Goal: Task Accomplishment & Management: Manage account settings

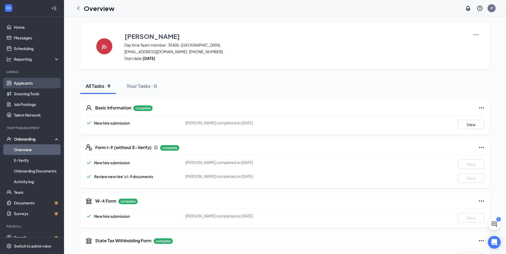
click at [44, 86] on link "Applicants" at bounding box center [37, 83] width 46 height 11
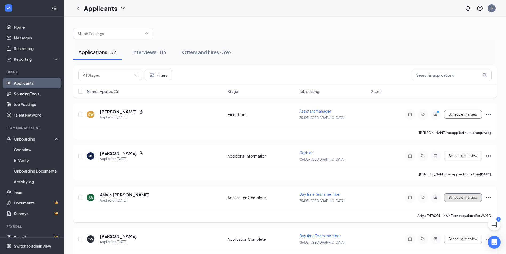
click at [463, 199] on button "Schedule Interview" at bounding box center [463, 198] width 38 height 9
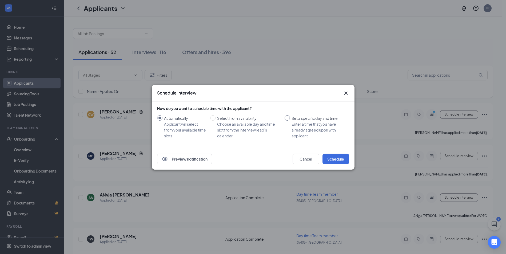
click at [319, 125] on div "Enter a time that you have already agreed upon with applicant" at bounding box center [317, 130] width 53 height 18
click at [290, 121] on input "Set a specific day and time Enter a time that you have already agreed upon with…" at bounding box center [286, 117] width 5 height 5
radio input "true"
radio input "false"
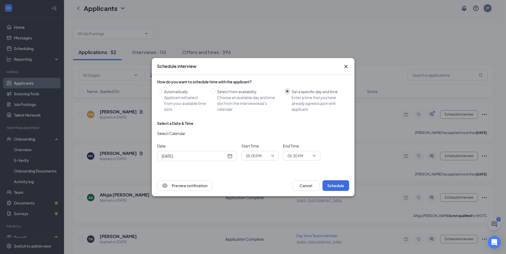
click at [230, 156] on div "[DATE]" at bounding box center [197, 156] width 71 height 6
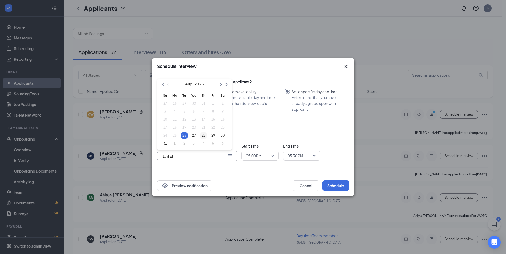
type input "[DATE]"
click at [204, 135] on div "28" at bounding box center [203, 136] width 6 height 6
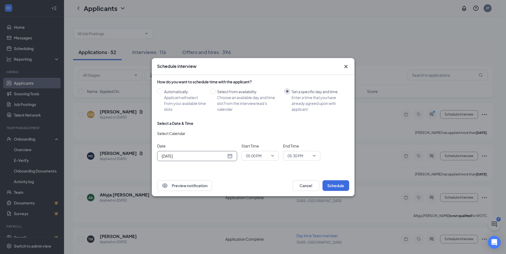
click at [269, 158] on span "05:00 PM" at bounding box center [260, 156] width 28 height 8
click at [259, 87] on span "02:00 PM" at bounding box center [254, 90] width 16 height 6
click at [310, 155] on span "05:30 PM" at bounding box center [298, 156] width 23 height 8
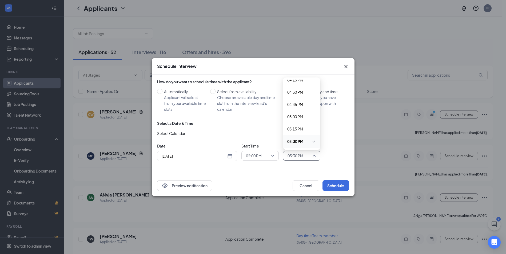
click at [269, 155] on span "02:00 PM" at bounding box center [257, 156] width 23 height 8
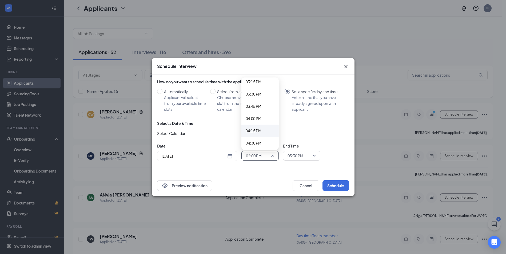
scroll to position [757, 0]
click at [255, 112] on span "04:00 PM" at bounding box center [254, 114] width 16 height 6
click at [309, 156] on span "05:30 PM" at bounding box center [298, 156] width 23 height 8
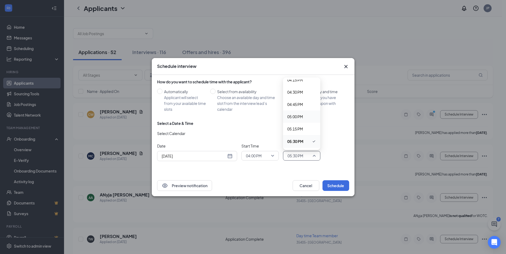
click at [302, 119] on span "05:00 PM" at bounding box center [295, 117] width 16 height 6
click at [308, 155] on span "05:00 PM" at bounding box center [298, 156] width 23 height 8
click at [303, 91] on span "04:30 PM" at bounding box center [301, 92] width 29 height 6
click at [334, 181] on button "Schedule" at bounding box center [335, 185] width 27 height 11
